Goal: Task Accomplishment & Management: Use online tool/utility

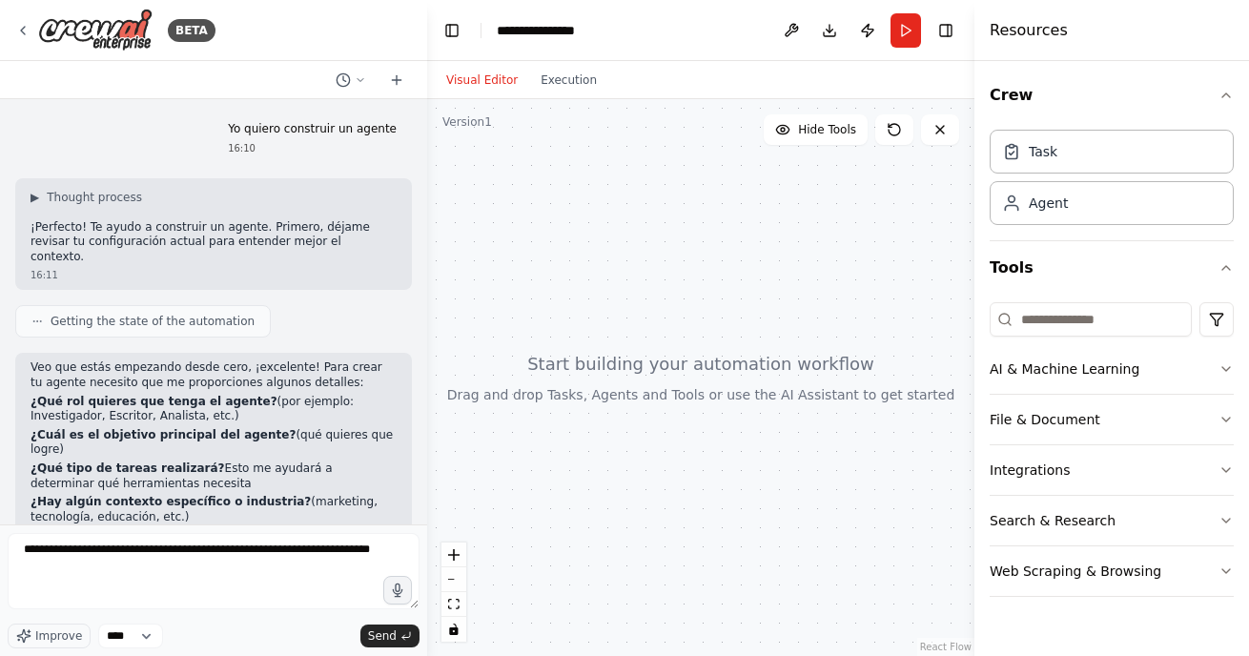
scroll to position [832, 0]
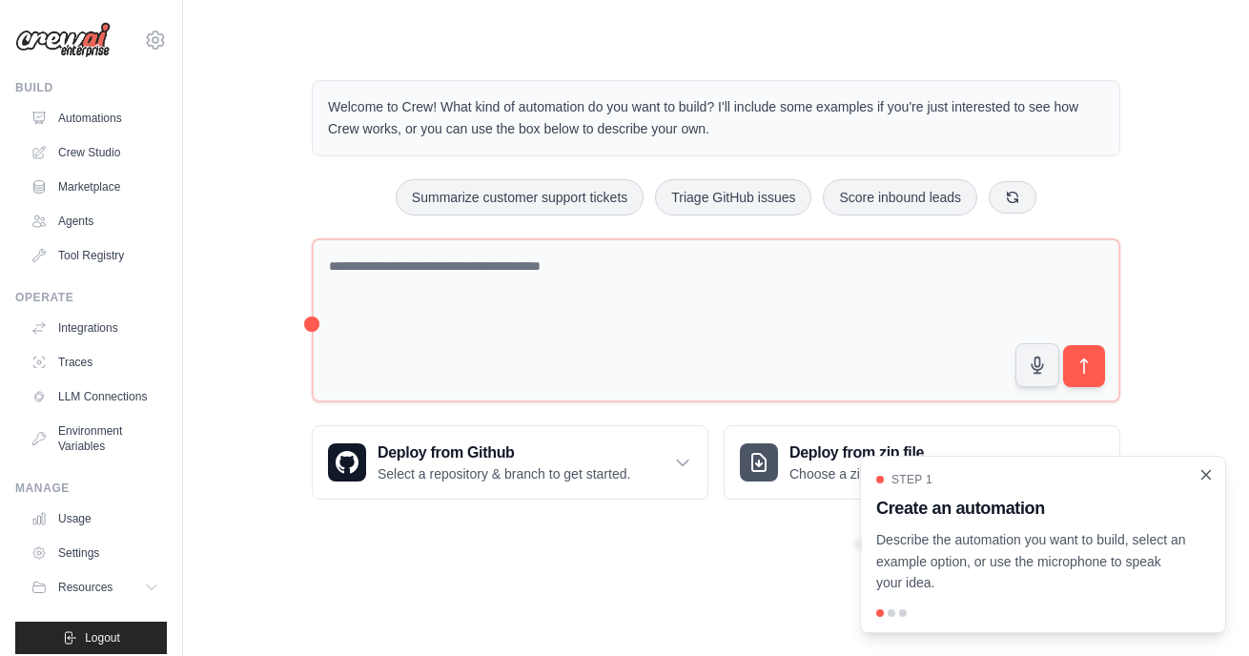
click at [1205, 482] on icon "Close walkthrough" at bounding box center [1206, 474] width 17 height 17
click at [1210, 474] on icon "Close walkthrough" at bounding box center [1206, 474] width 17 height 17
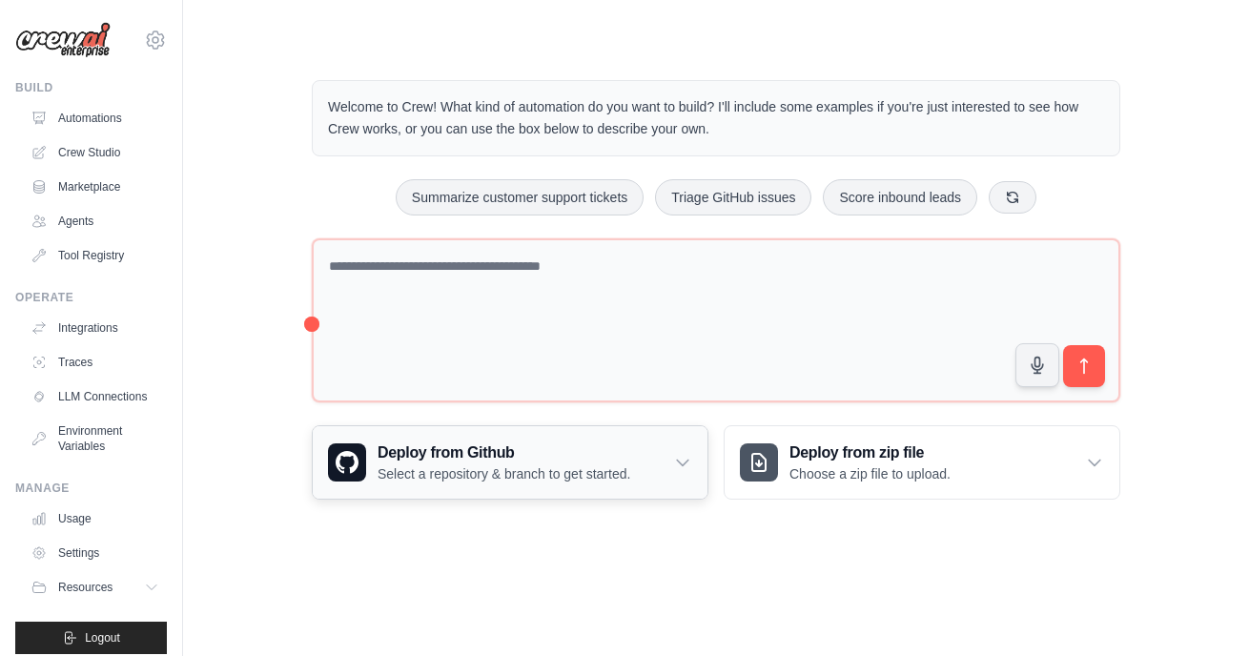
click at [453, 444] on h3 "Deploy from Github" at bounding box center [504, 453] width 253 height 23
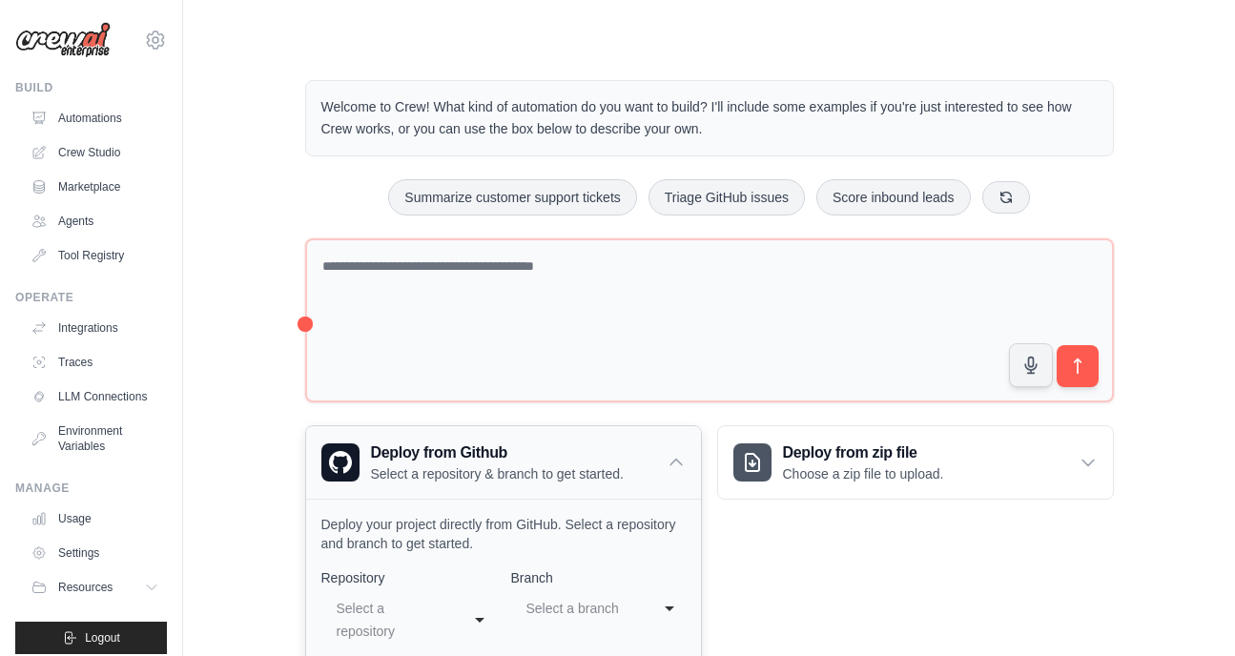
click at [520, 481] on p "Select a repository & branch to get started." at bounding box center [497, 473] width 253 height 19
